Goal: Task Accomplishment & Management: Manage account settings

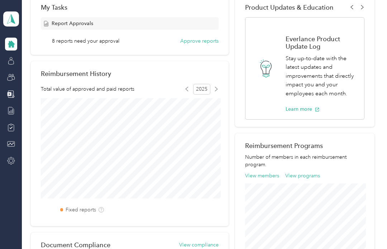
scroll to position [124, 0]
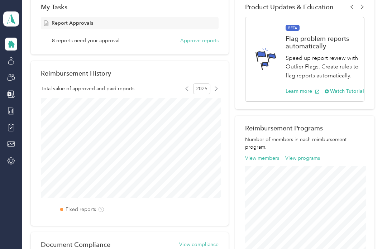
click at [14, 61] on icon at bounding box center [11, 61] width 8 height 8
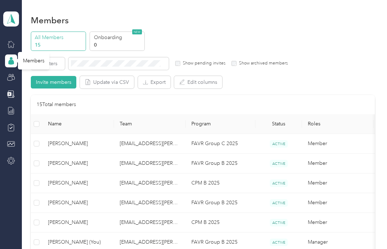
click at [10, 77] on icon at bounding box center [11, 77] width 8 height 8
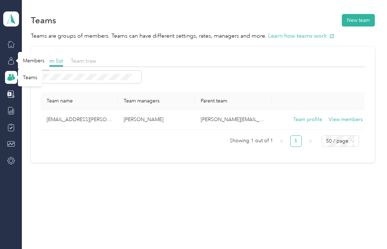
click at [14, 164] on icon at bounding box center [11, 161] width 8 height 8
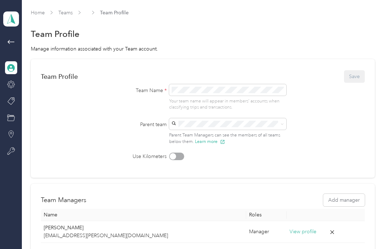
click at [13, 45] on icon at bounding box center [11, 42] width 9 height 9
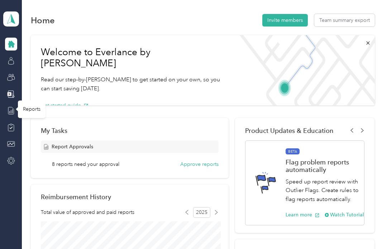
click at [11, 113] on icon at bounding box center [11, 111] width 8 height 8
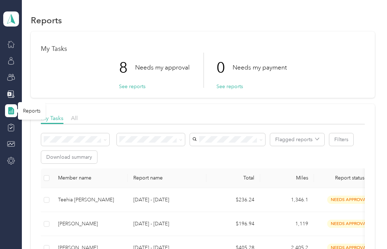
click at [141, 87] on button "See reports" at bounding box center [132, 87] width 26 height 8
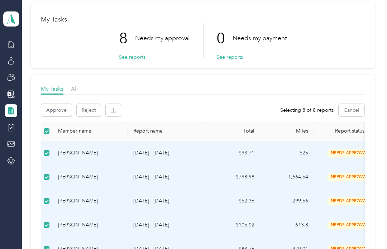
scroll to position [29, 0]
click at [61, 113] on button "Approve" at bounding box center [56, 110] width 30 height 13
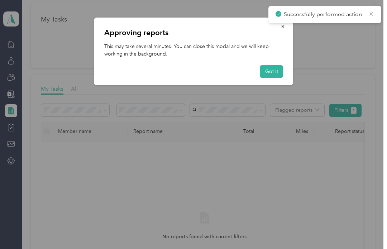
click at [273, 74] on button "Got it" at bounding box center [271, 71] width 23 height 13
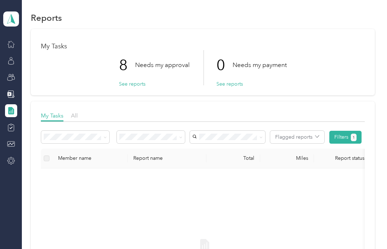
scroll to position [3, 0]
click at [18, 43] on div "Home" at bounding box center [30, 44] width 24 height 18
